Goal: Task Accomplishment & Management: Manage account settings

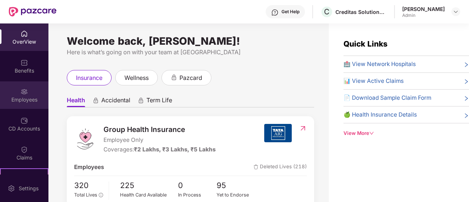
click at [21, 91] on img at bounding box center [24, 91] width 7 height 7
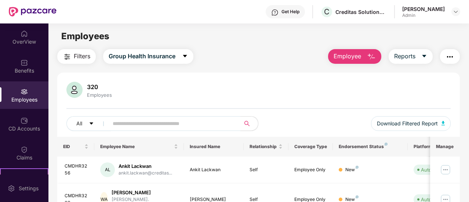
click at [126, 121] on input "text" at bounding box center [172, 123] width 118 height 11
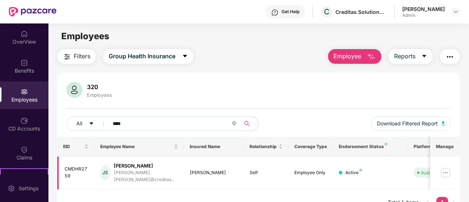
type input "****"
click at [450, 168] on img at bounding box center [445, 173] width 12 height 12
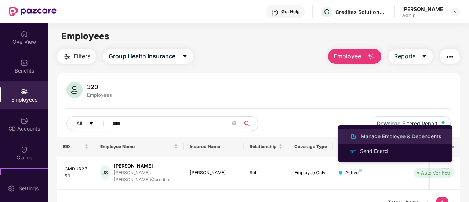
click at [376, 133] on div "Manage Employee & Dependents" at bounding box center [400, 136] width 83 height 8
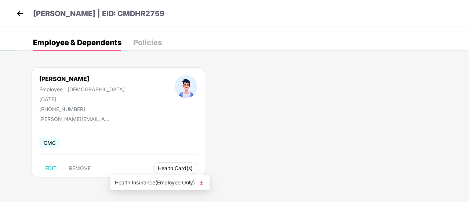
click at [158, 167] on span "Health Card(s)" at bounding box center [175, 169] width 35 height 4
click at [202, 183] on img at bounding box center [201, 182] width 7 height 7
